Goal: Answer question/provide support: Share knowledge or assist other users

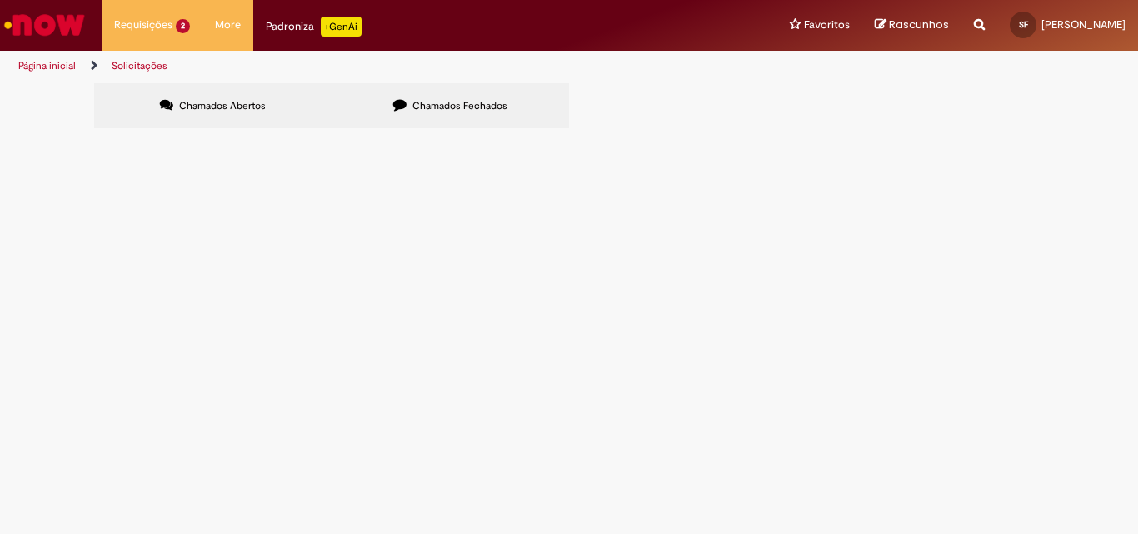
click at [0, 0] on span "Distribuicão e Transferência & Pó e Palha" at bounding box center [0, 0] width 0 height 0
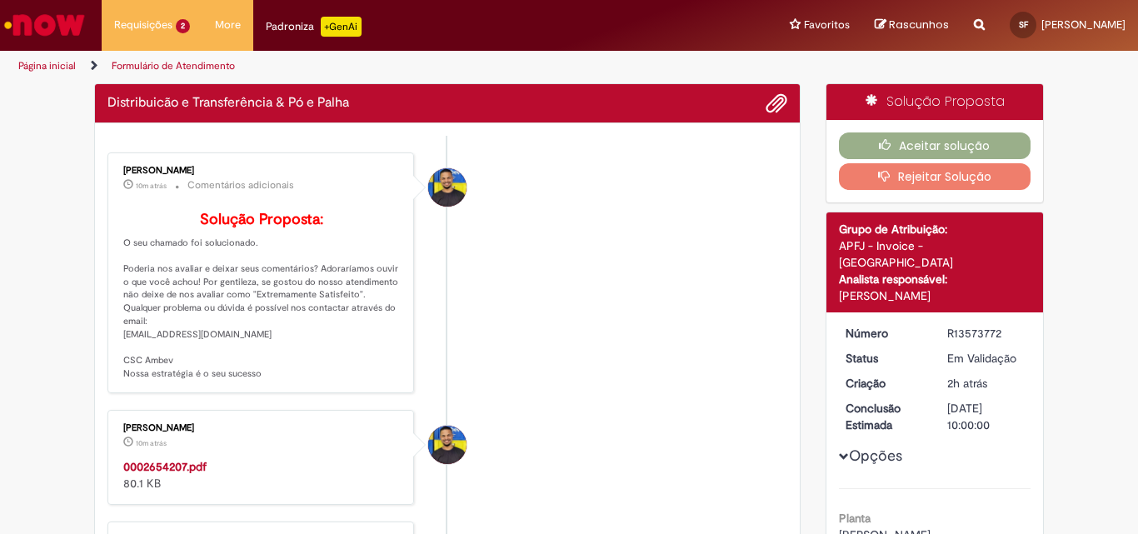
click at [196, 474] on strong "0002654207.pdf" at bounding box center [164, 466] width 83 height 15
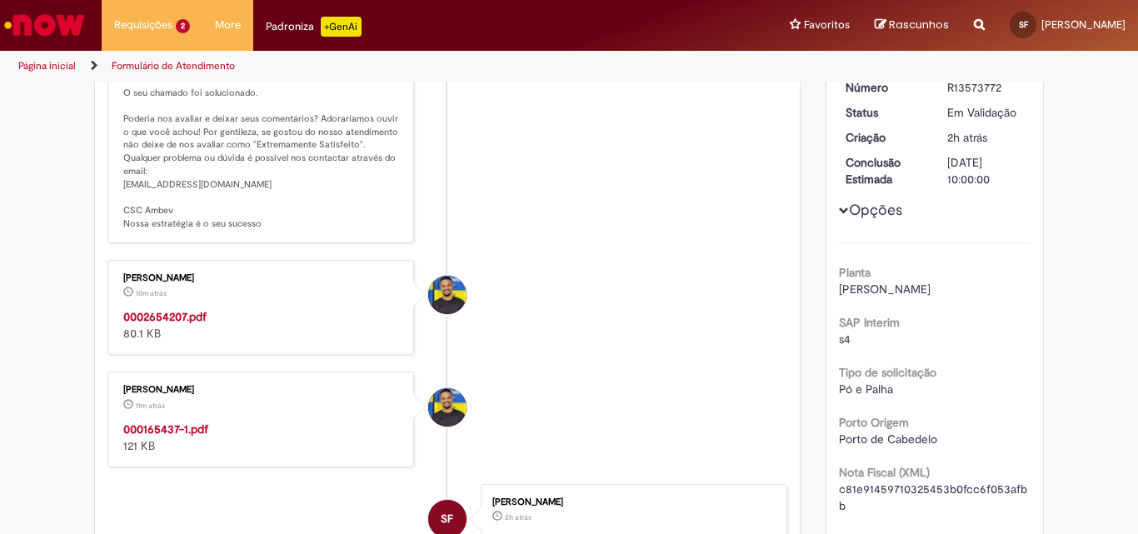
scroll to position [250, 0]
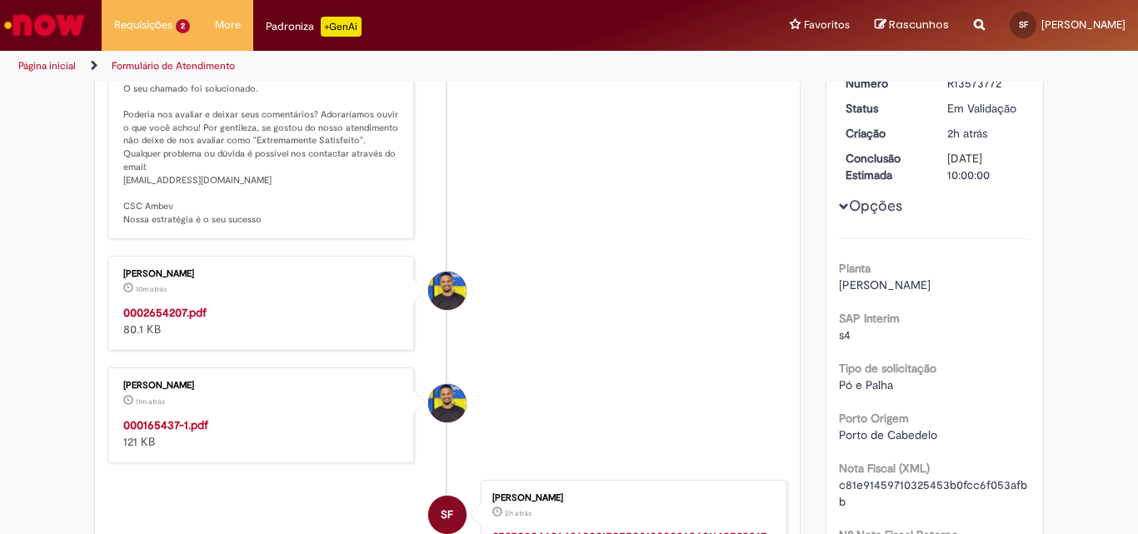
click at [199, 337] on div "0002654207.pdf 80.1 KB" at bounding box center [261, 320] width 277 height 33
click at [193, 320] on strong "0002654207.pdf" at bounding box center [164, 312] width 83 height 15
click at [198, 432] on strong "000165437-1.pdf" at bounding box center [165, 424] width 85 height 15
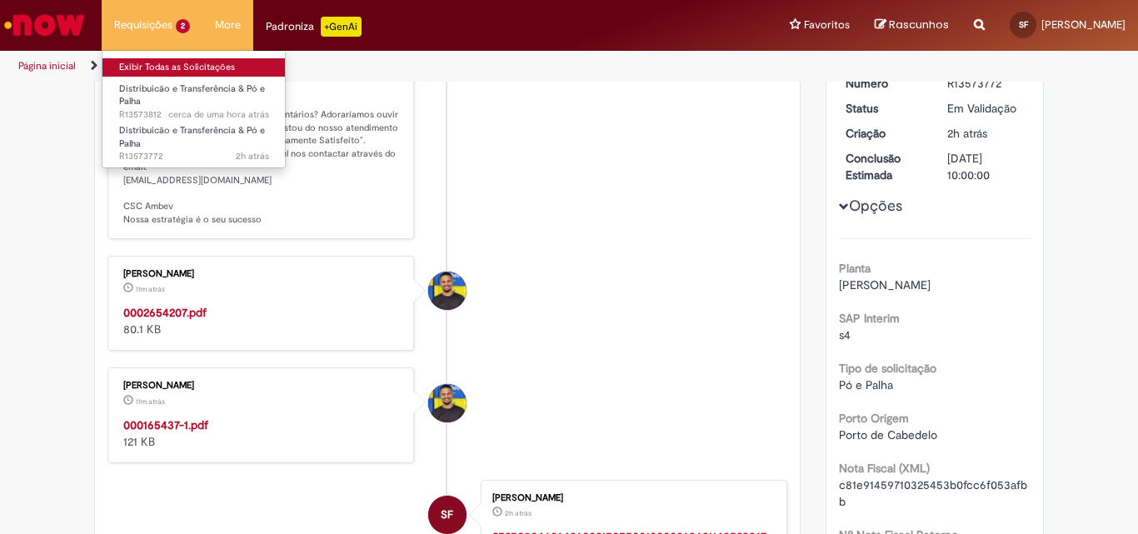
click at [174, 64] on link "Exibir Todas as Solicitações" at bounding box center [193, 67] width 183 height 18
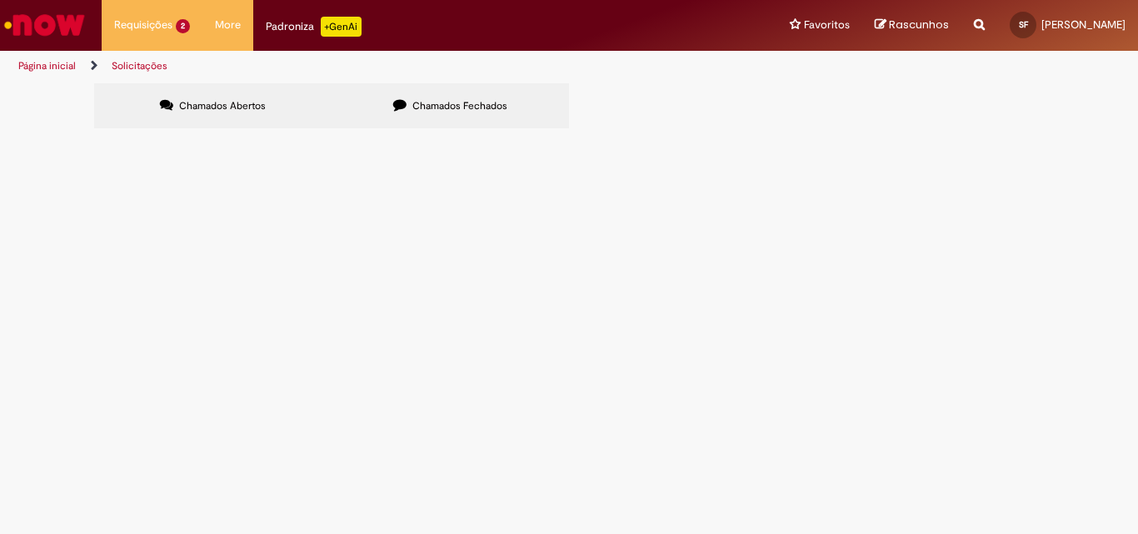
click at [0, 0] on span "Distribuicão e Transferência & Pó e Palha" at bounding box center [0, 0] width 0 height 0
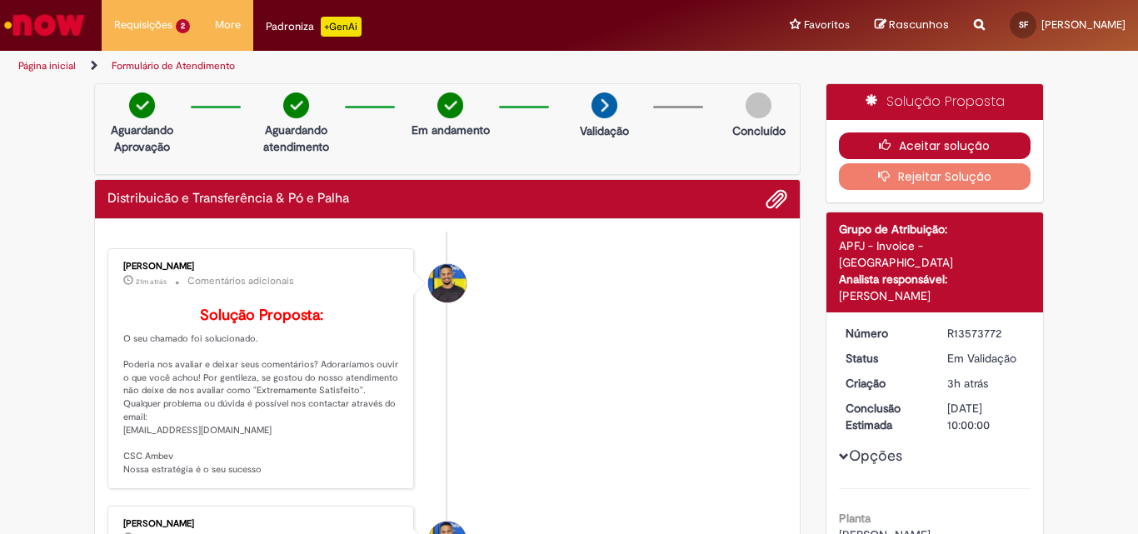
click at [915, 153] on button "Aceitar solução" at bounding box center [935, 145] width 192 height 27
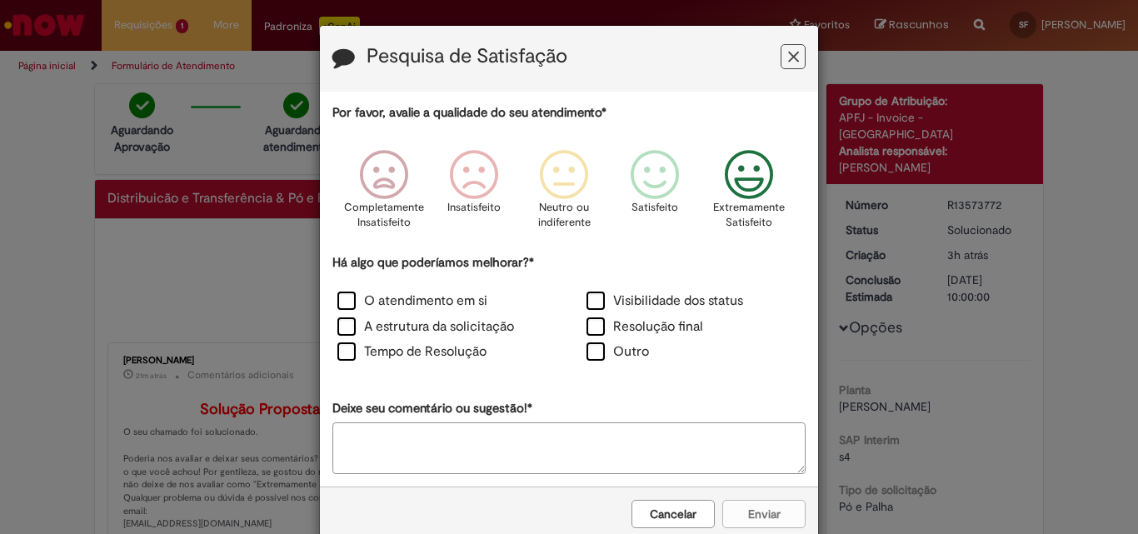
click at [741, 174] on icon "Feedback" at bounding box center [749, 175] width 62 height 50
click at [615, 333] on label "Resolução final" at bounding box center [644, 326] width 117 height 19
click at [612, 298] on label "Visibilidade dos status" at bounding box center [664, 300] width 157 height 19
click at [466, 319] on label "A estrutura da solicitação" at bounding box center [425, 326] width 177 height 19
click at [471, 296] on label "O atendimento em si" at bounding box center [412, 300] width 150 height 19
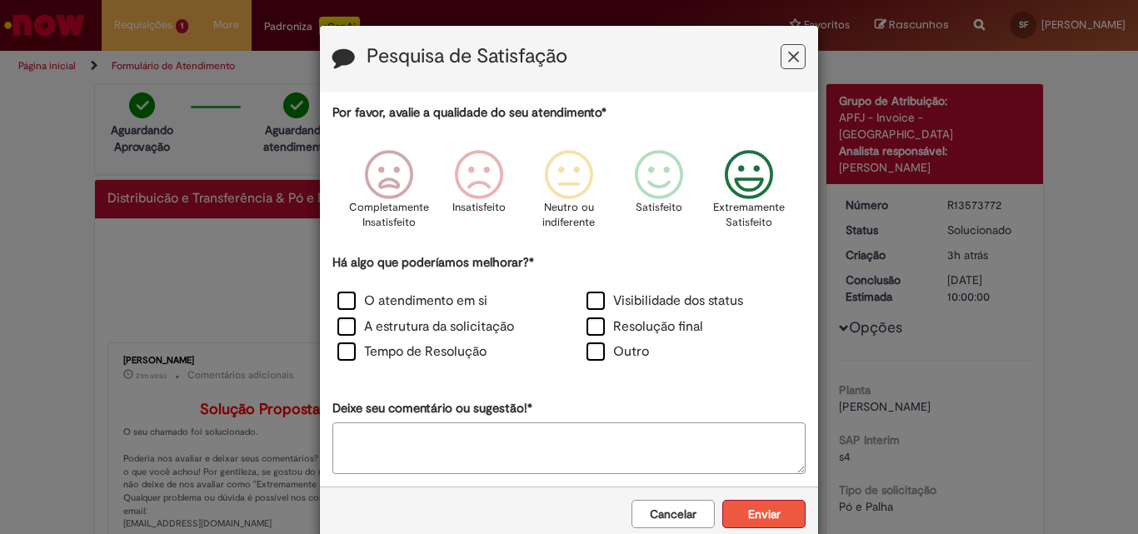
click at [729, 505] on button "Enviar" at bounding box center [763, 514] width 83 height 28
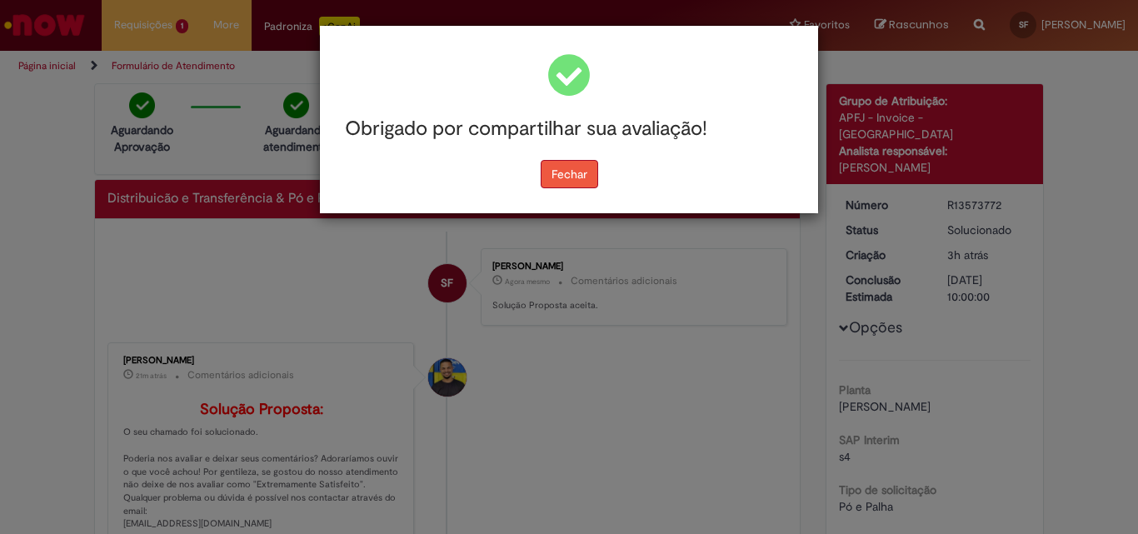
click at [587, 182] on button "Fechar" at bounding box center [568, 174] width 57 height 28
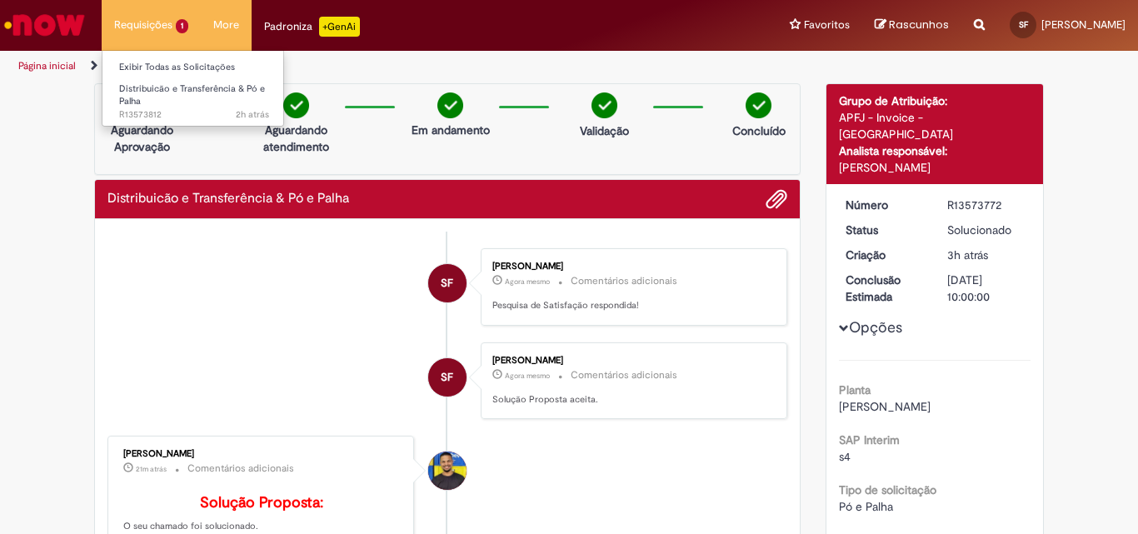
click at [177, 26] on li "Requisições 1 Exibir Todas as Solicitações Distribuicão e Transferência & Pó e …" at bounding box center [151, 25] width 99 height 50
click at [191, 70] on link "Exibir Todas as Solicitações" at bounding box center [193, 67] width 183 height 18
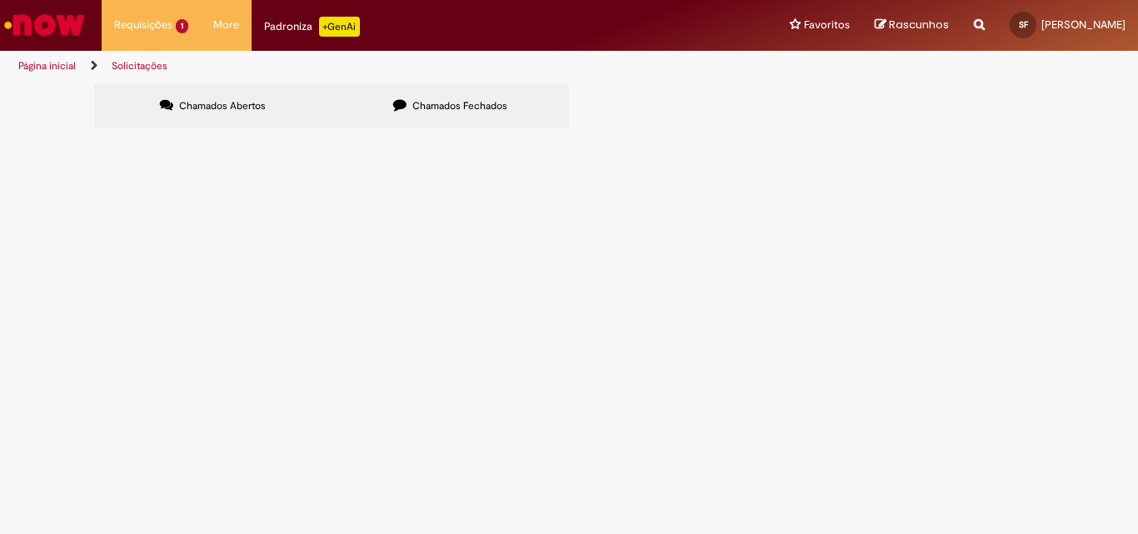
click at [0, 0] on span "Distribuicão e Transferência & Pó e Palha" at bounding box center [0, 0] width 0 height 0
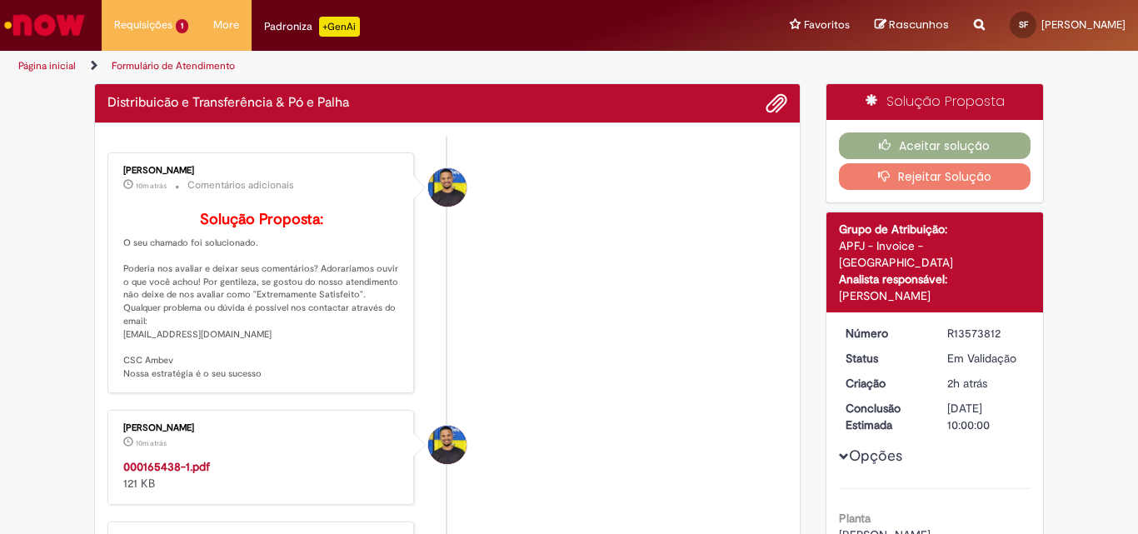
click at [607, 234] on li "[PERSON_NAME] 10m atrás 10 minutos atrás Comentários adicionais Solução Propost…" at bounding box center [447, 273] width 680 height 242
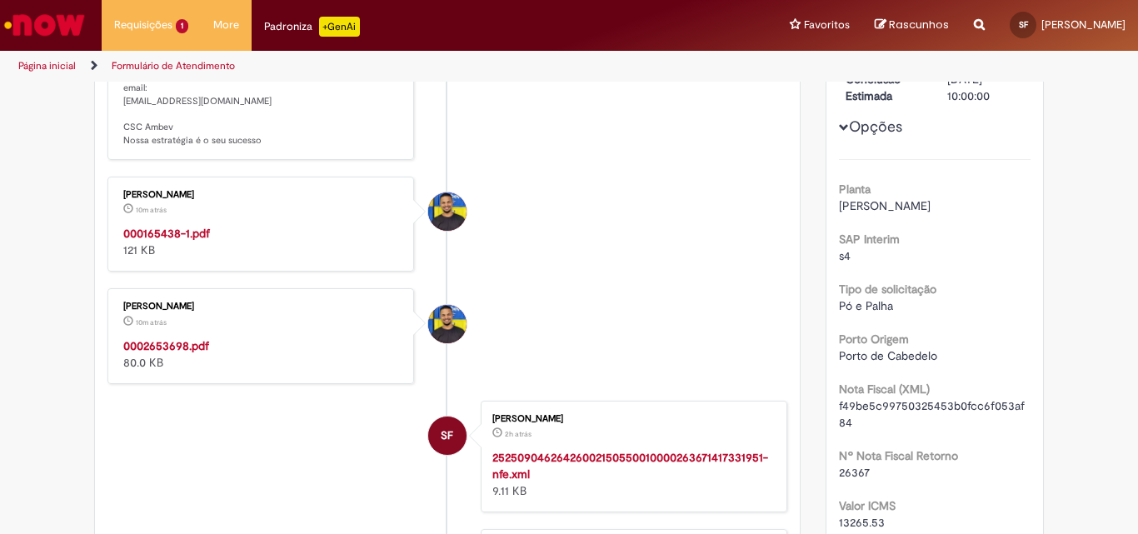
scroll to position [333, 0]
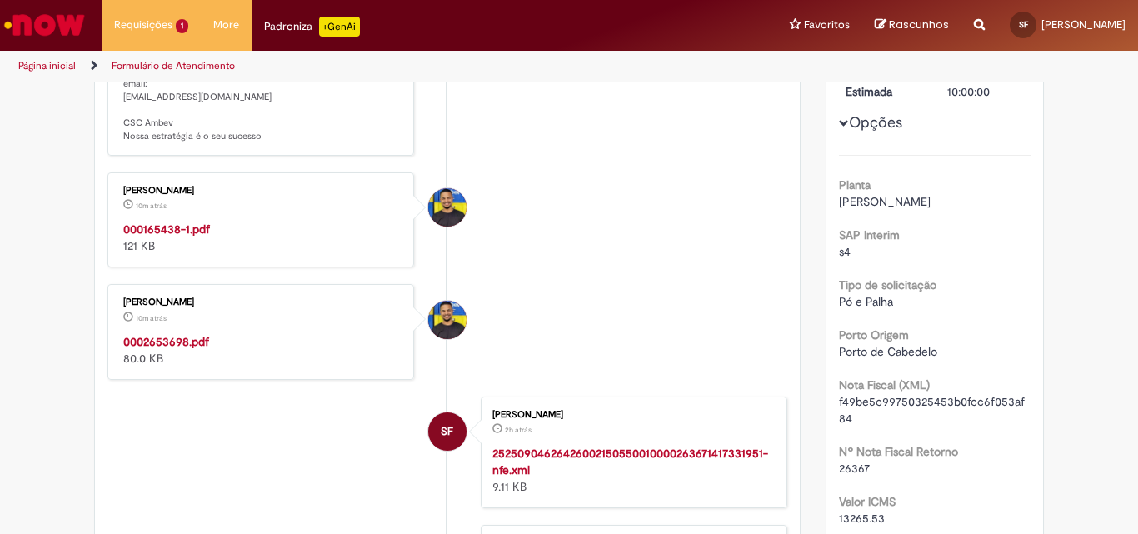
click at [186, 237] on strong "000165438-1.pdf" at bounding box center [166, 229] width 87 height 15
drag, startPoint x: 46, startPoint y: 291, endPoint x: 70, endPoint y: 299, distance: 25.3
click at [180, 349] on div "[DATE] 12:08:07" at bounding box center [140, 339] width 77 height 19
click at [183, 349] on strong "0002653698.pdf" at bounding box center [166, 341] width 86 height 15
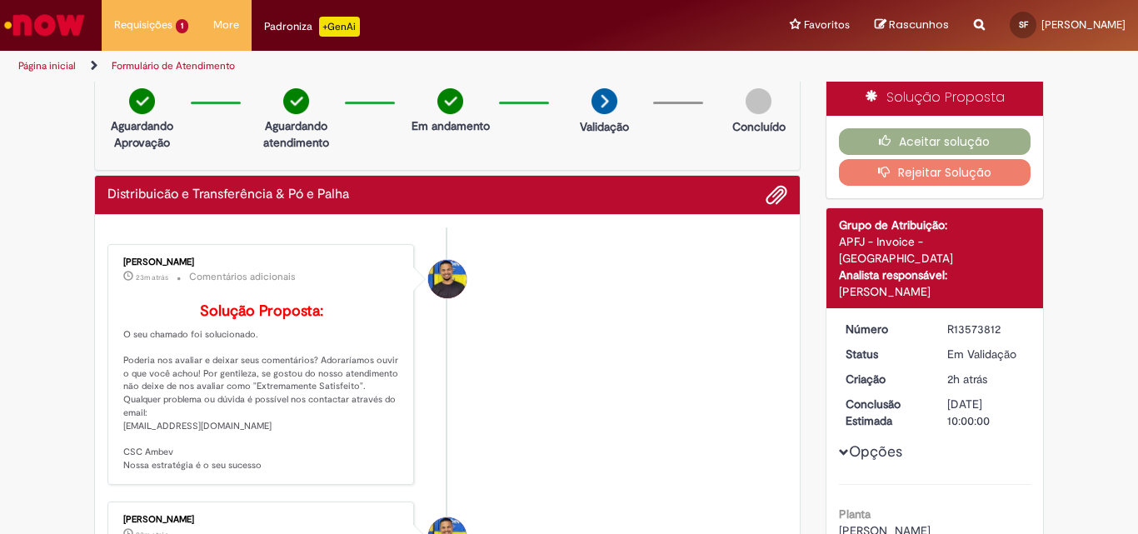
scroll to position [0, 0]
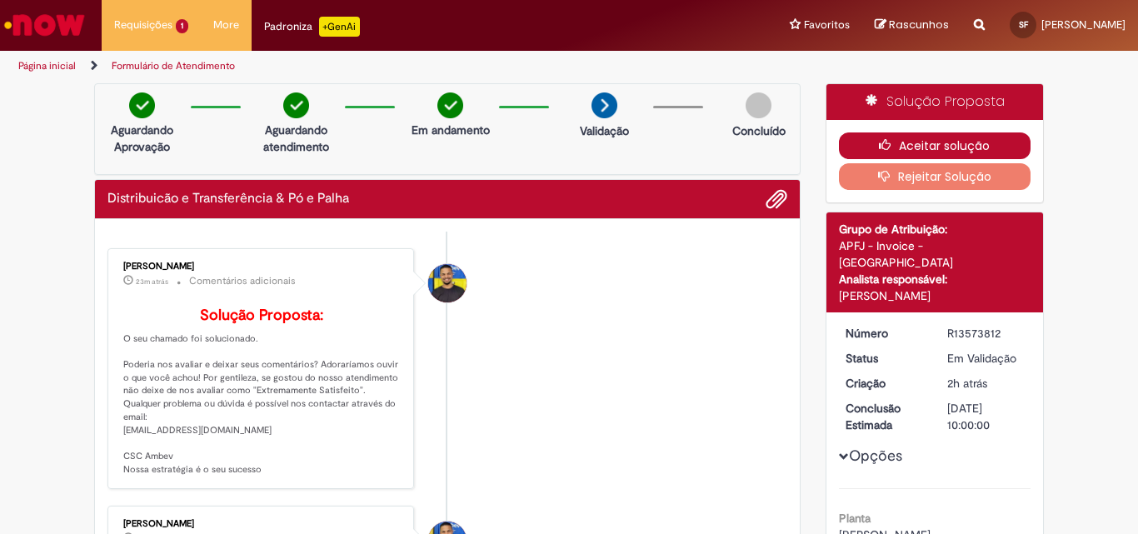
click at [888, 149] on icon "button" at bounding box center [889, 145] width 20 height 12
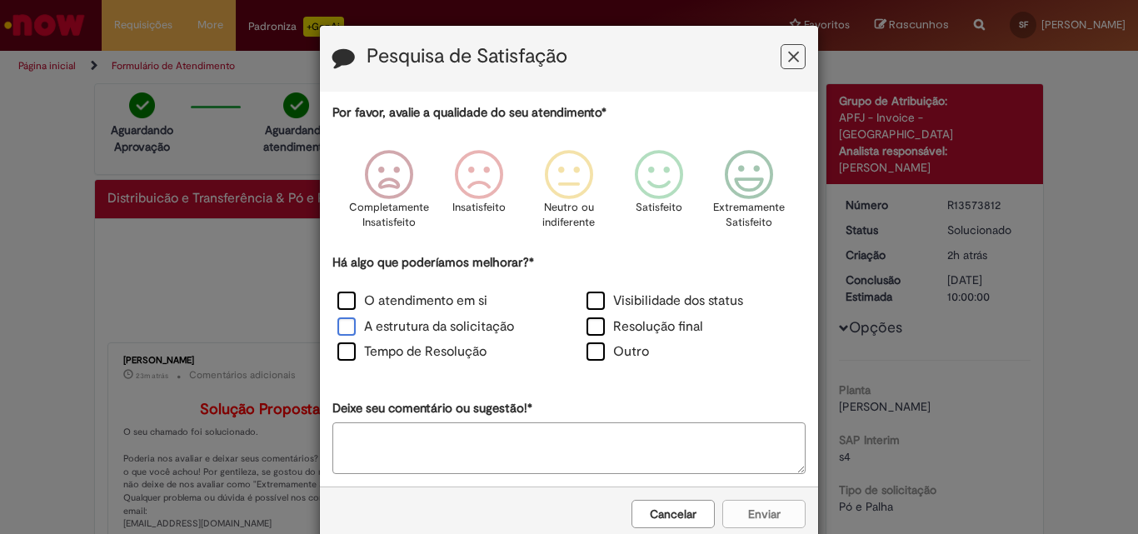
click at [387, 324] on label "A estrutura da solicitação" at bounding box center [425, 326] width 177 height 19
click at [391, 301] on label "O atendimento em si" at bounding box center [412, 300] width 150 height 19
click at [622, 307] on label "Visibilidade dos status" at bounding box center [664, 300] width 157 height 19
click at [620, 333] on label "Resolução final" at bounding box center [644, 326] width 117 height 19
click at [752, 186] on icon "Feedback" at bounding box center [749, 175] width 62 height 50
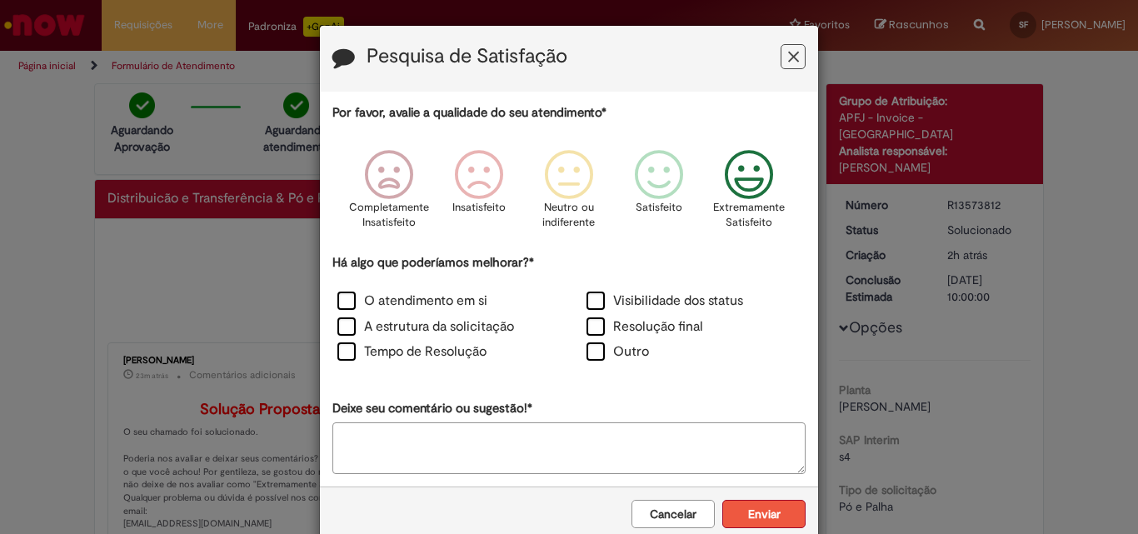
click at [747, 502] on button "Enviar" at bounding box center [763, 514] width 83 height 28
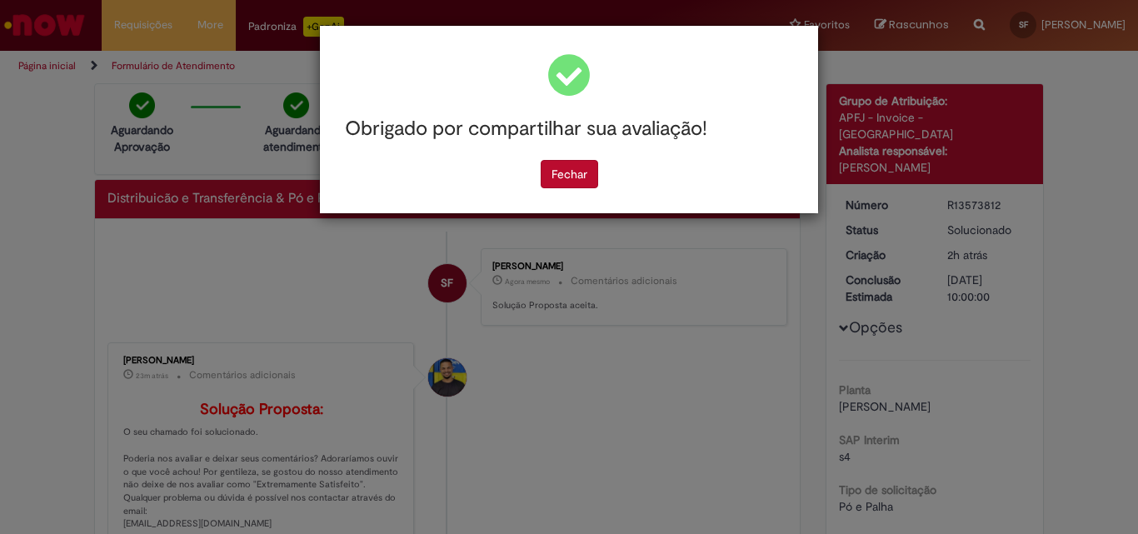
click at [42, 95] on div "Obrigado por compartilhar sua avaliação! [GEOGRAPHIC_DATA]" at bounding box center [569, 267] width 1138 height 534
